Goal: Navigation & Orientation: Find specific page/section

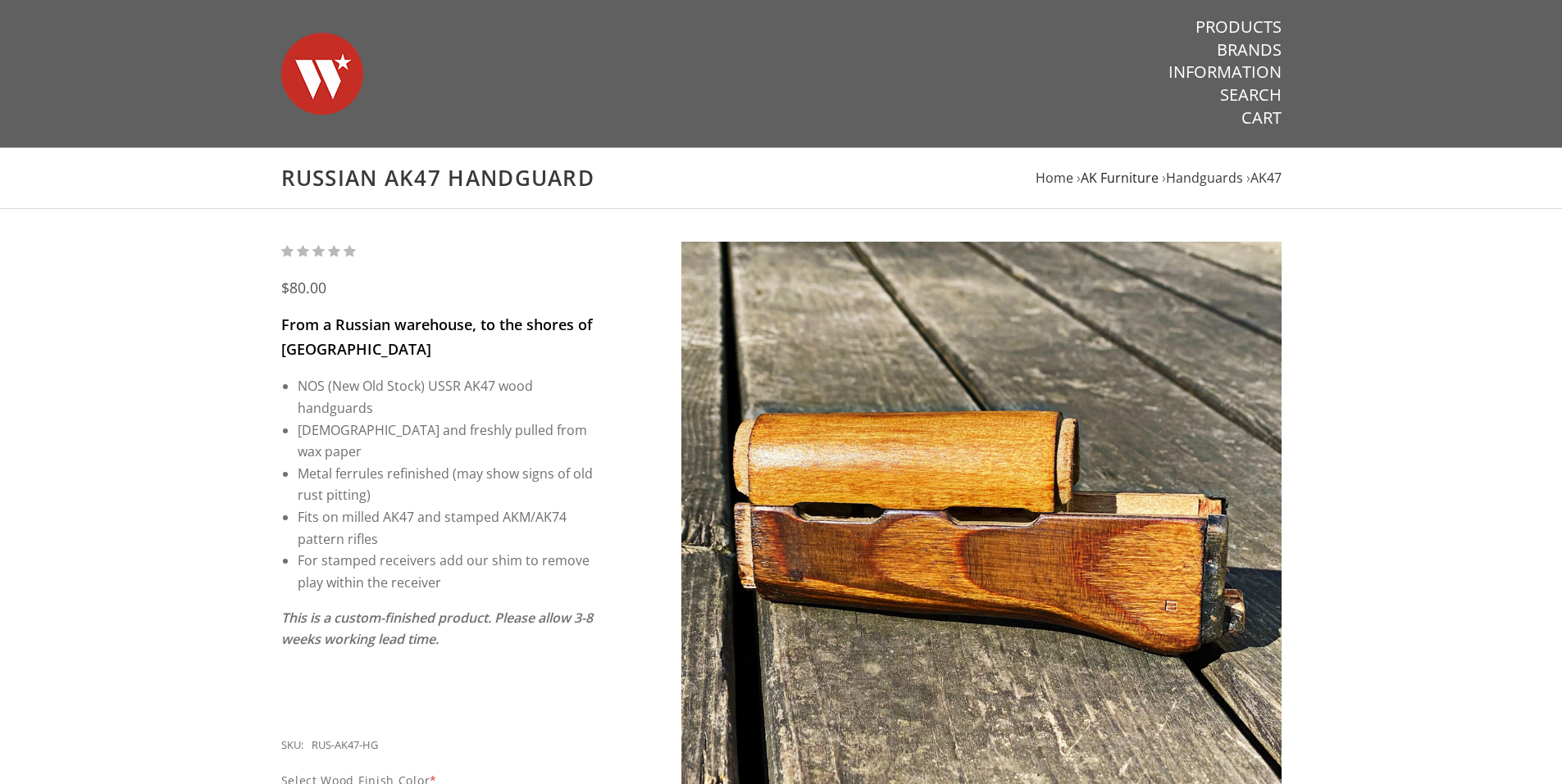
click at [1120, 175] on span "AK Furniture" at bounding box center [1119, 178] width 78 height 18
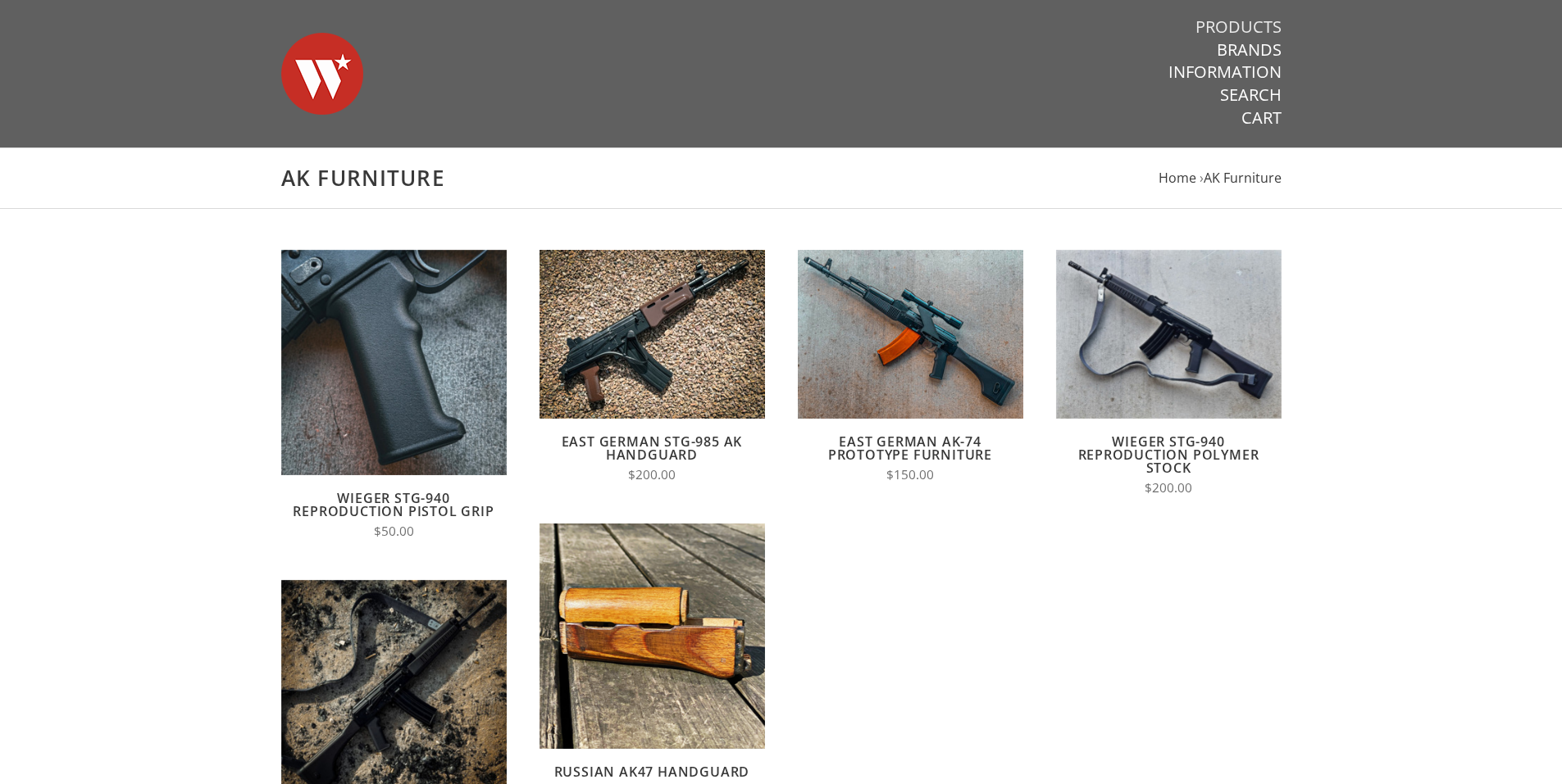
click at [1220, 18] on link "Products" at bounding box center [1238, 27] width 86 height 21
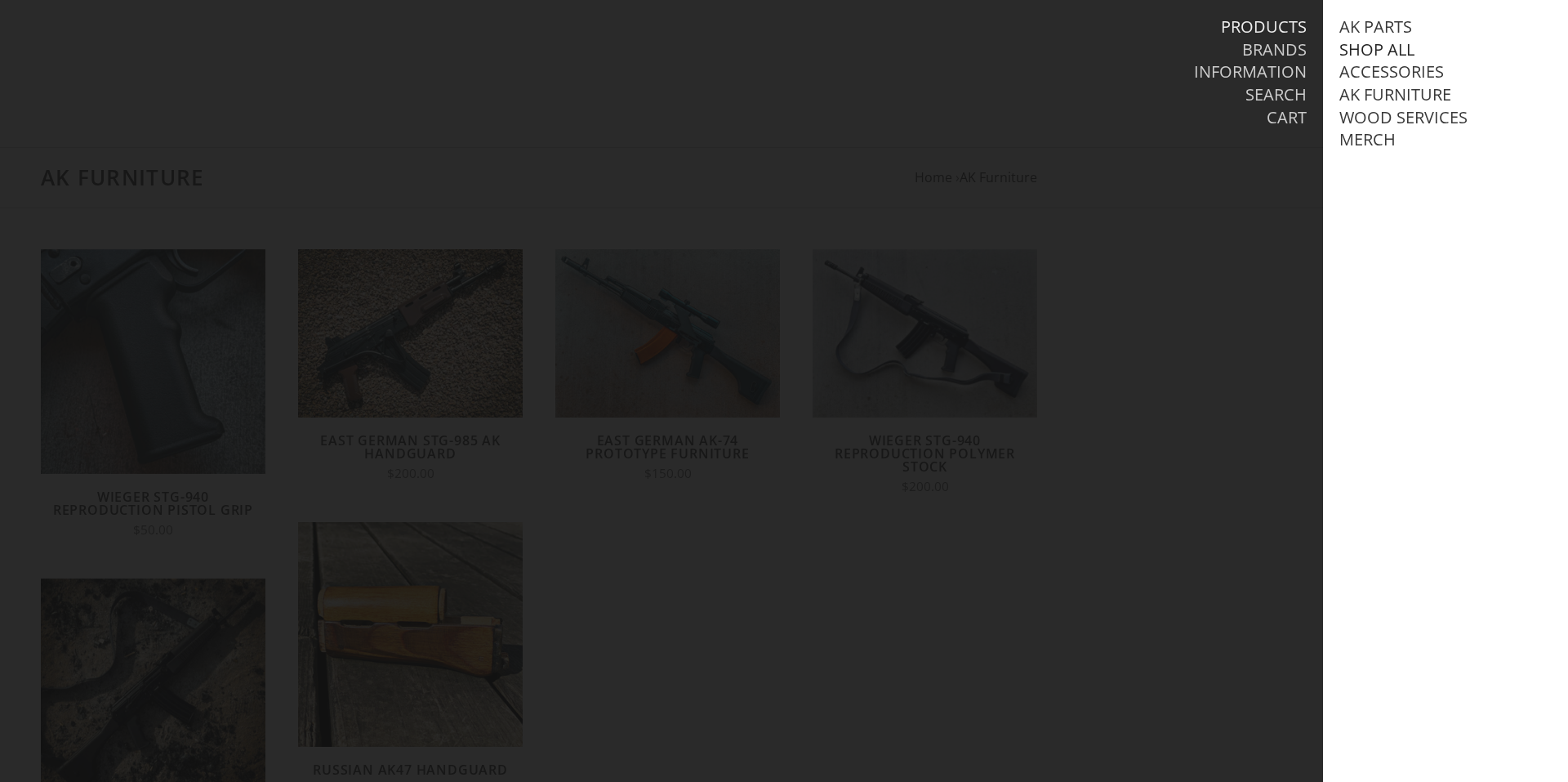
click at [1371, 44] on link "Shop All" at bounding box center [1376, 50] width 75 height 21
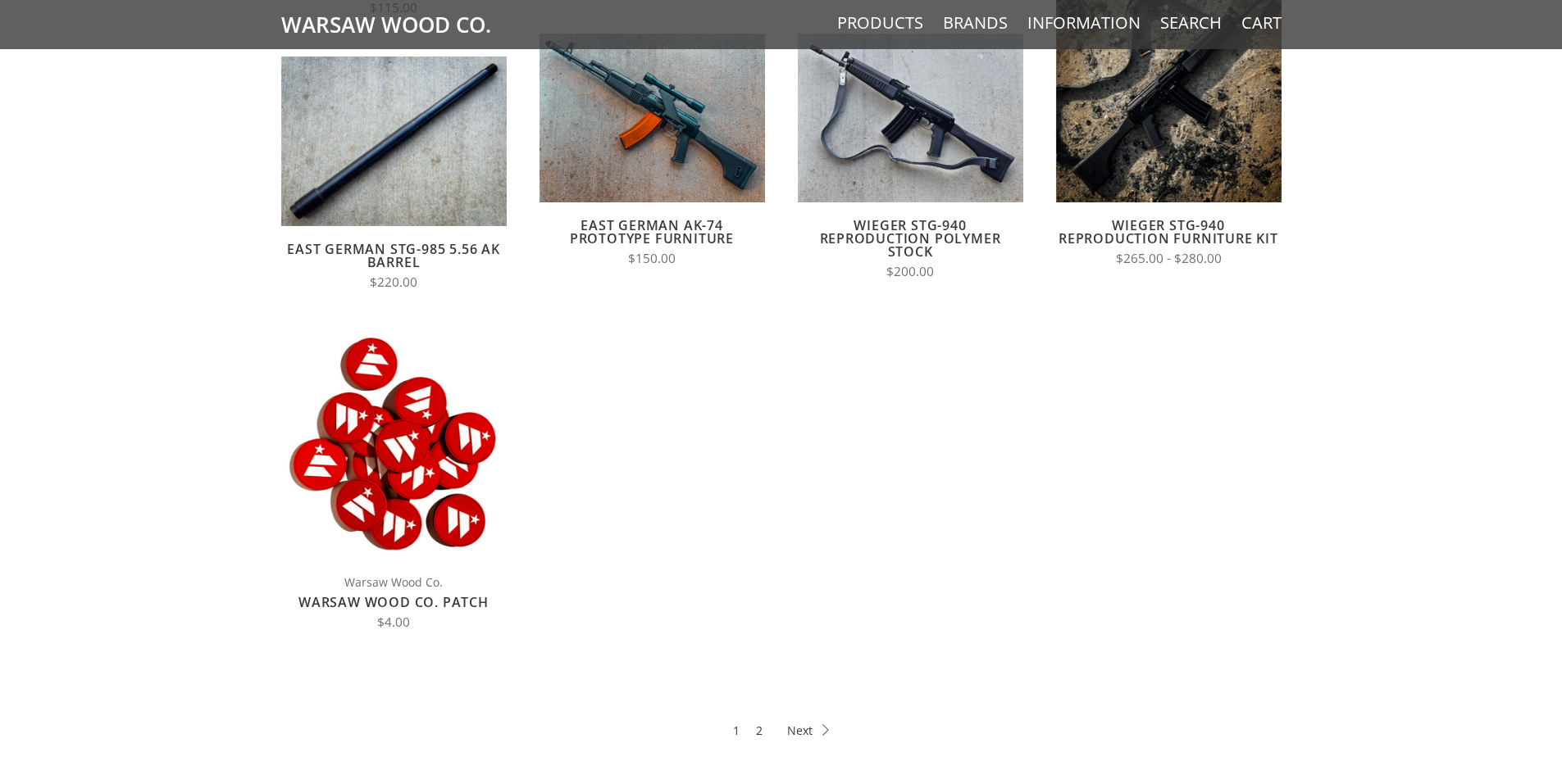
scroll to position [574, 0]
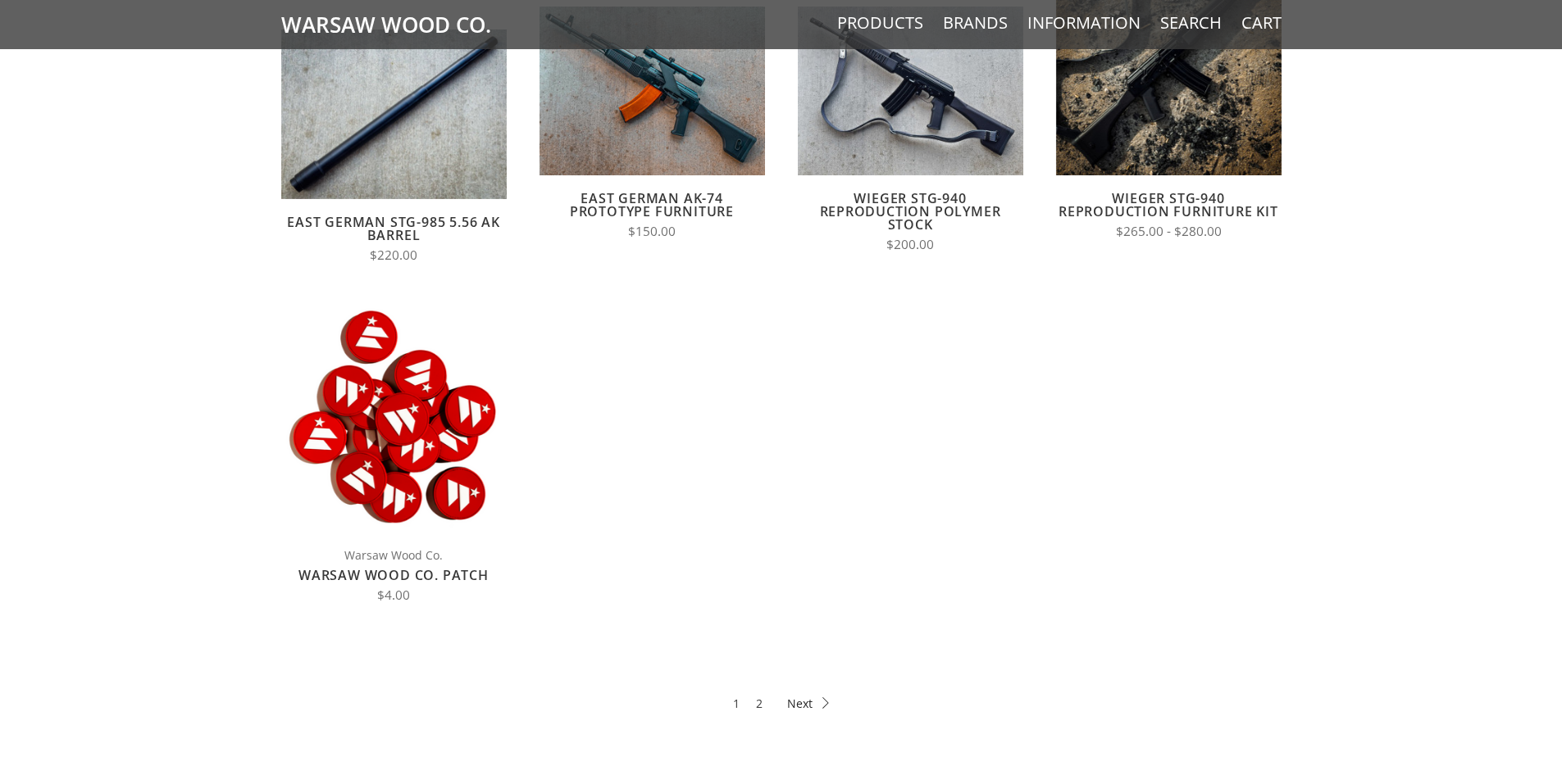
click at [803, 701] on icon at bounding box center [807, 703] width 42 height 12
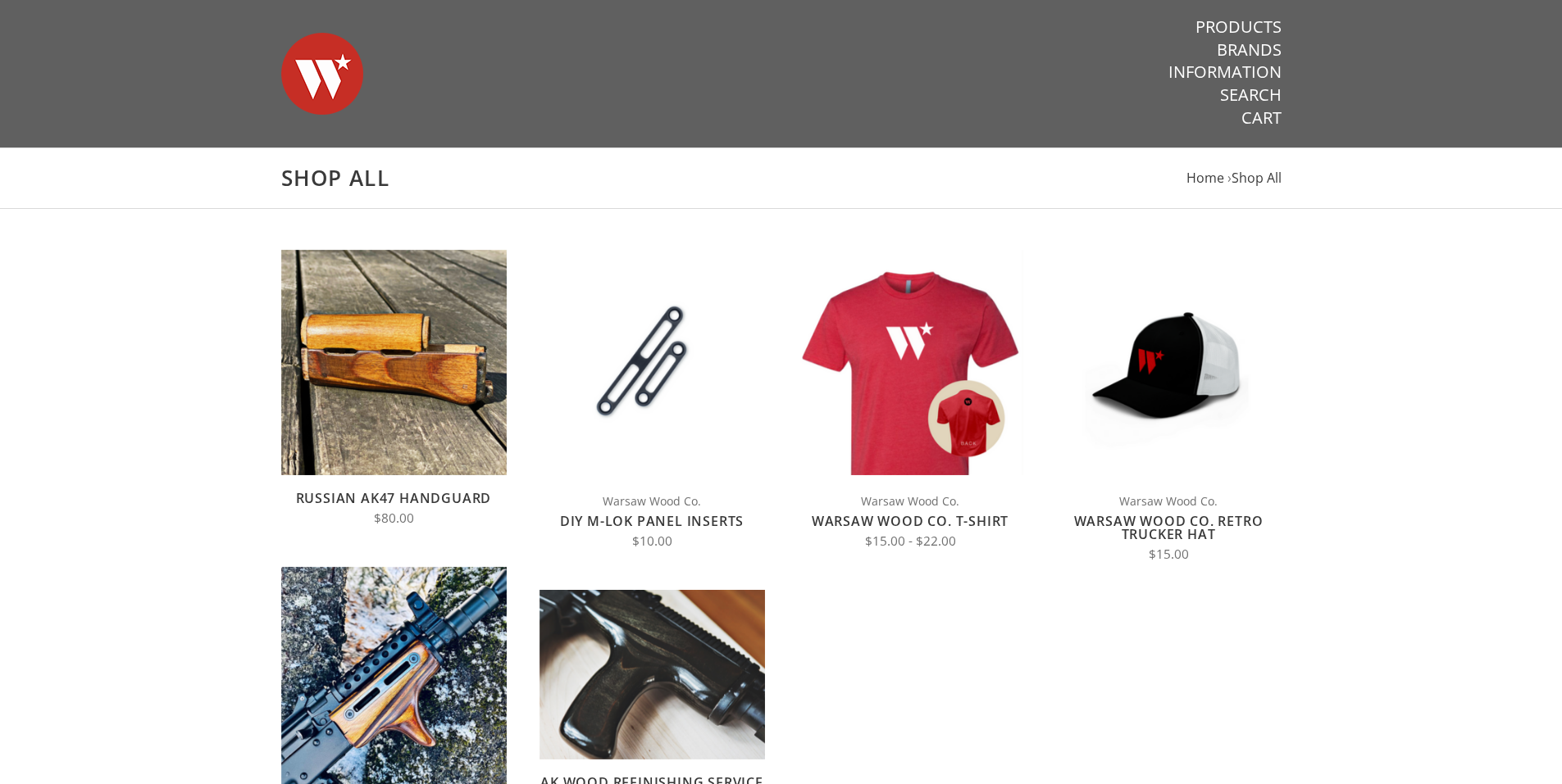
click at [329, 58] on img at bounding box center [322, 73] width 82 height 115
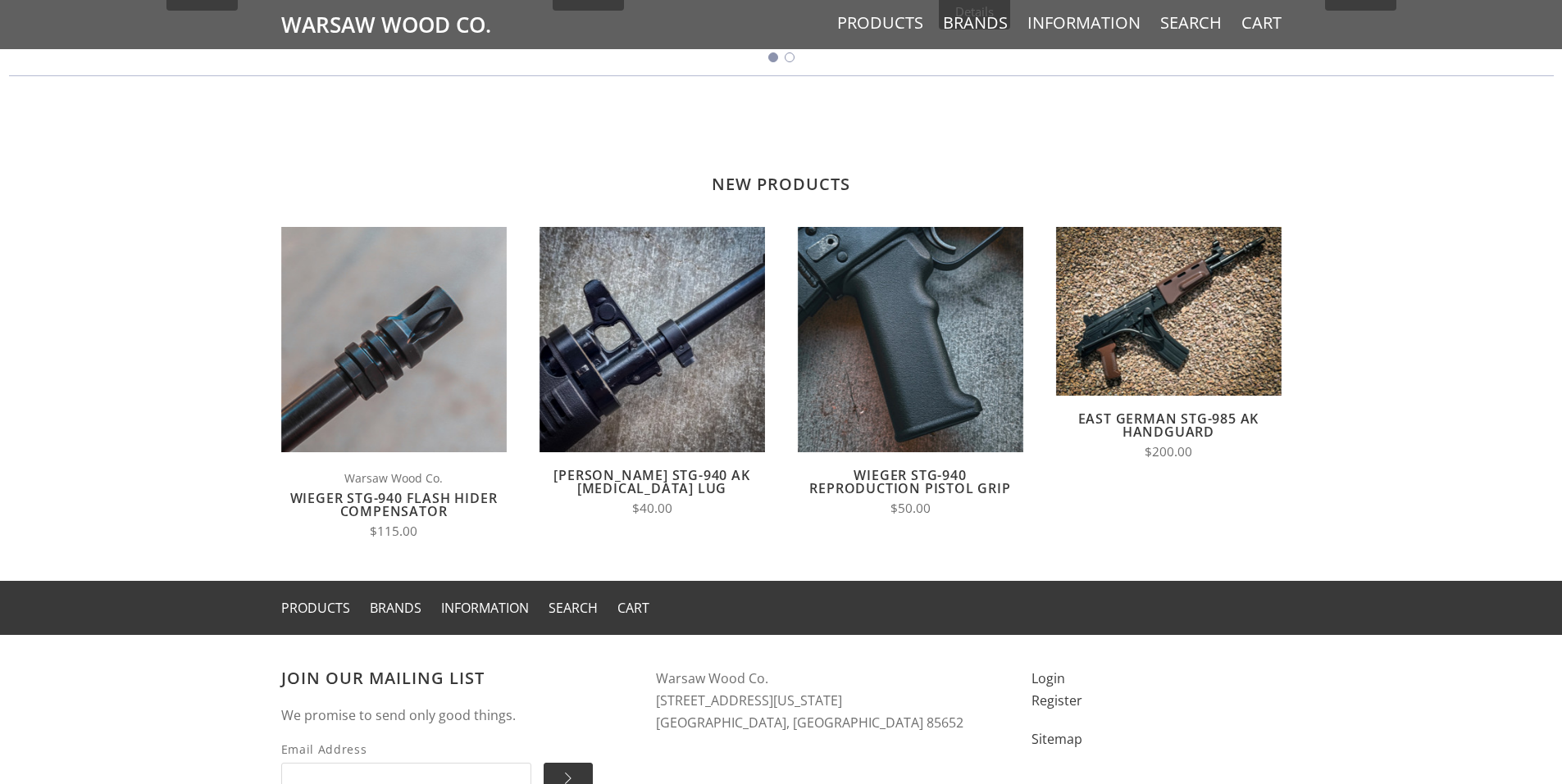
scroll to position [1328, 0]
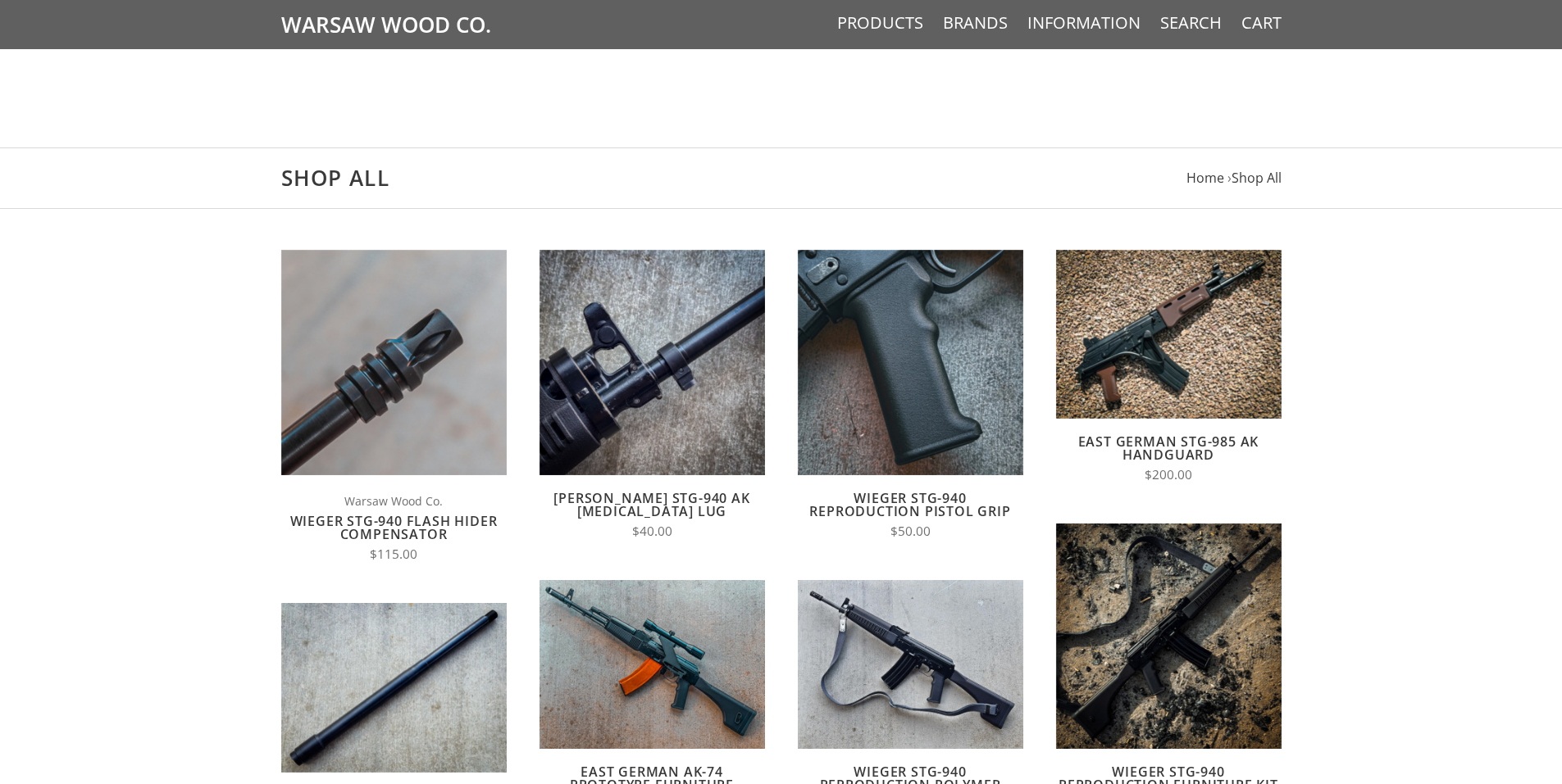
scroll to position [574, 0]
